Goal: Use online tool/utility

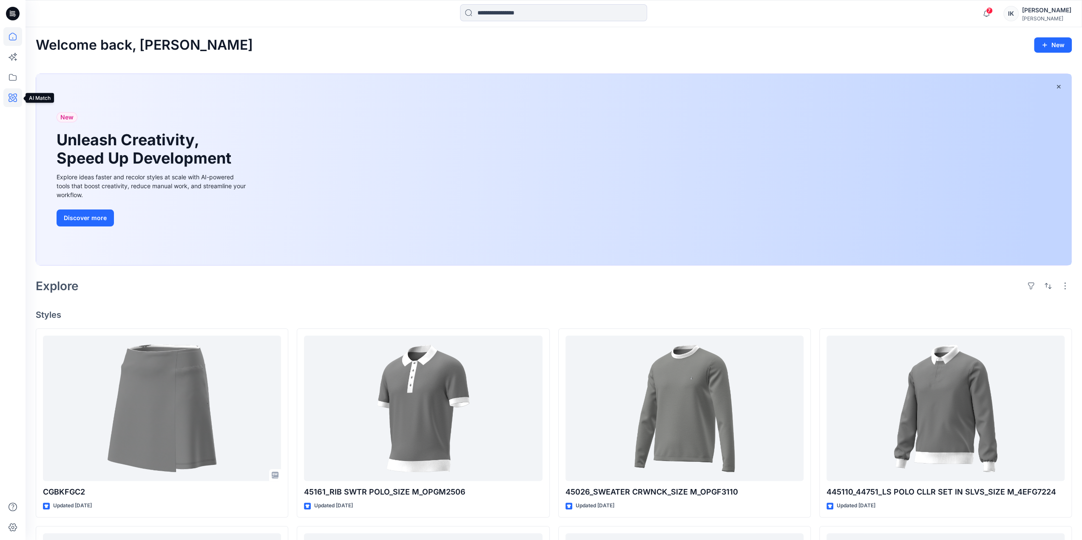
click at [11, 100] on icon at bounding box center [12, 97] width 19 height 19
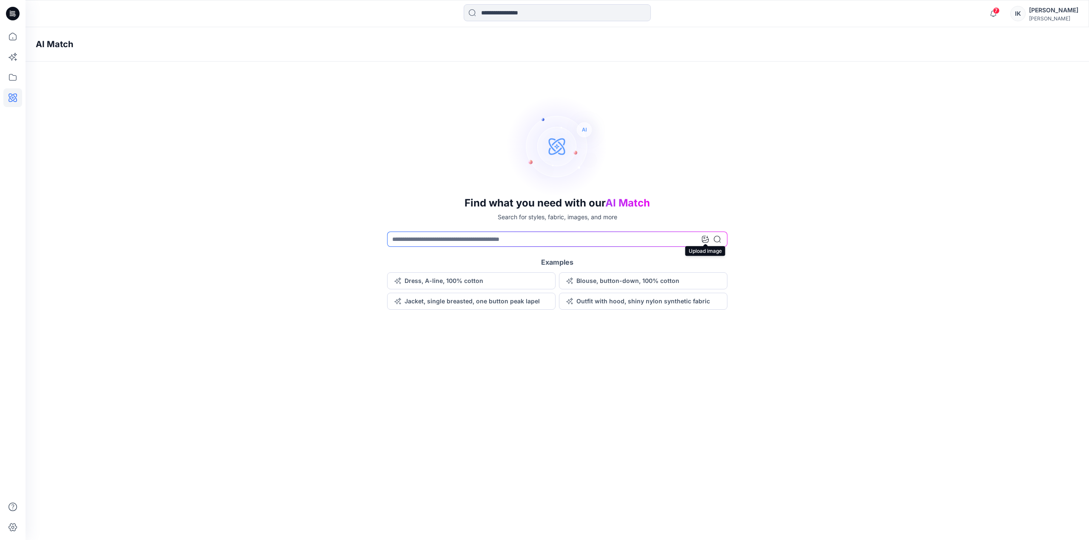
click at [706, 239] on icon at bounding box center [705, 239] width 7 height 7
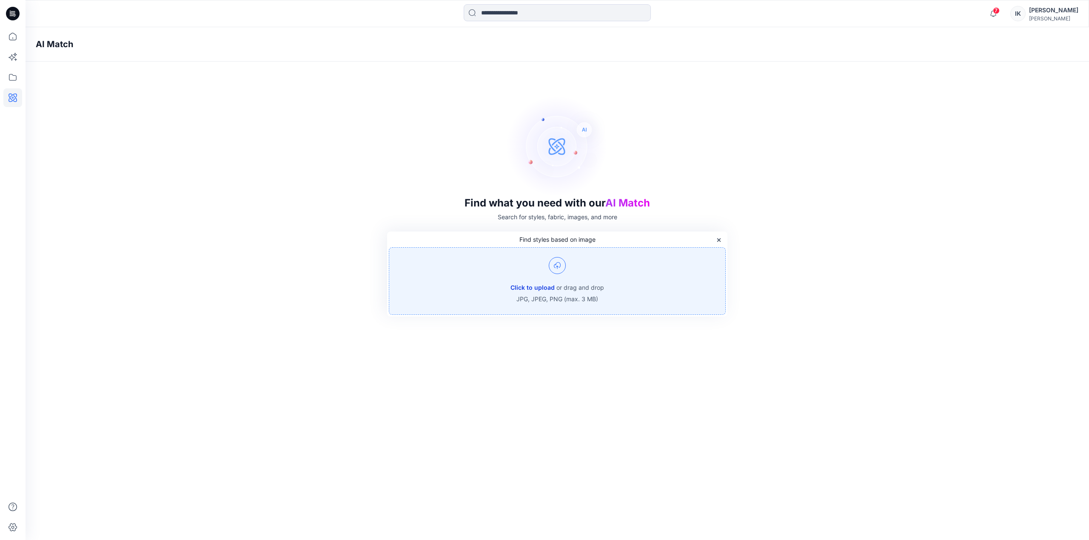
click at [542, 285] on button "Click to upload" at bounding box center [532, 288] width 44 height 10
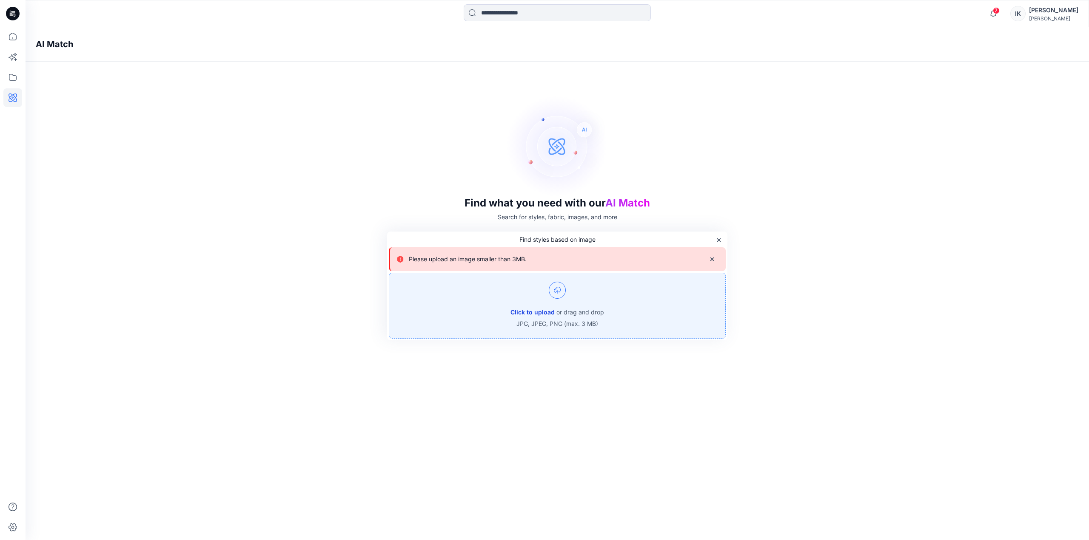
click at [536, 311] on button "Click to upload" at bounding box center [532, 312] width 44 height 10
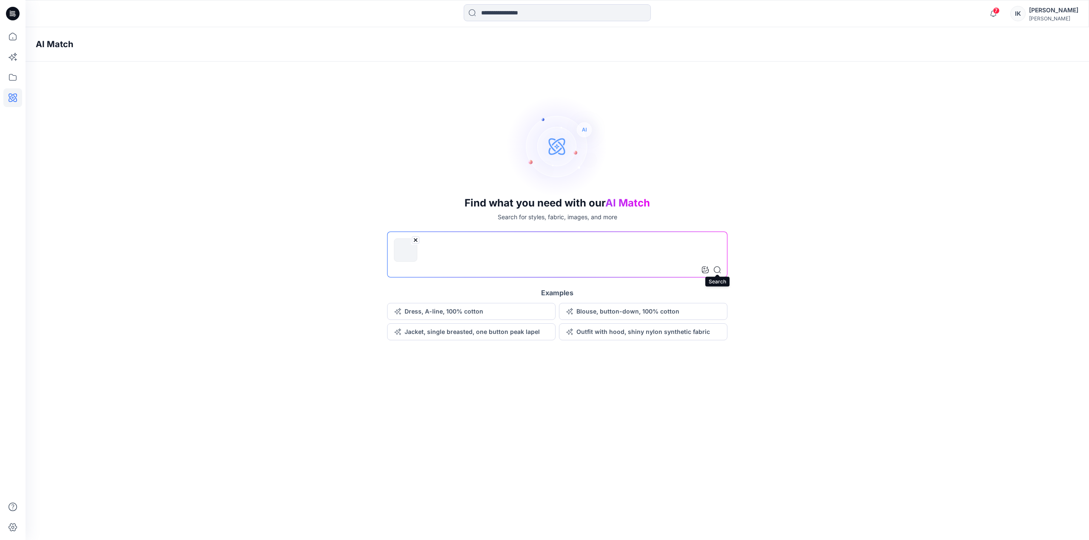
click at [718, 270] on icon at bounding box center [717, 270] width 7 height 7
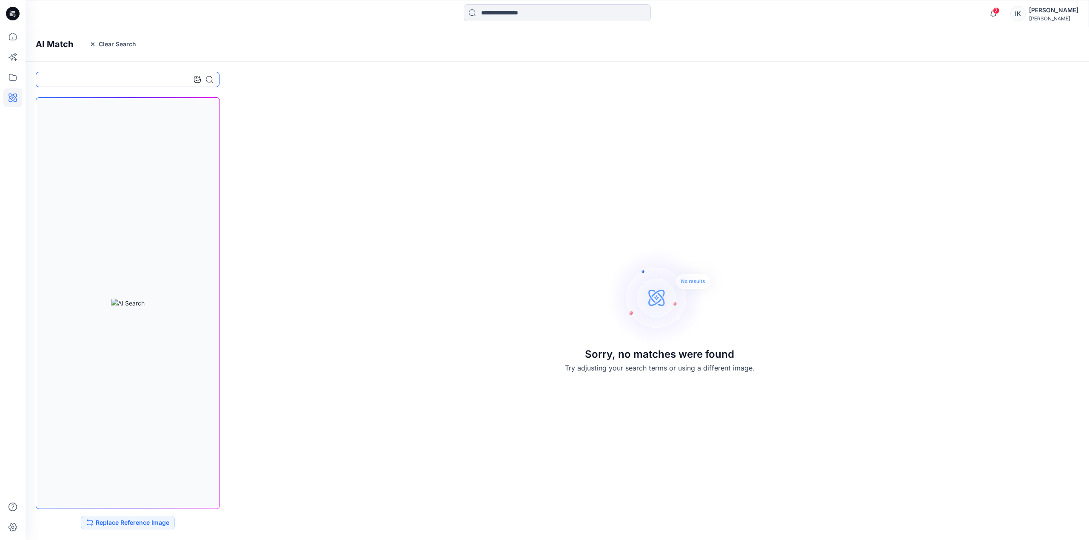
click at [94, 79] on input at bounding box center [128, 79] width 184 height 15
type input "**********"
